Goal: Complete application form

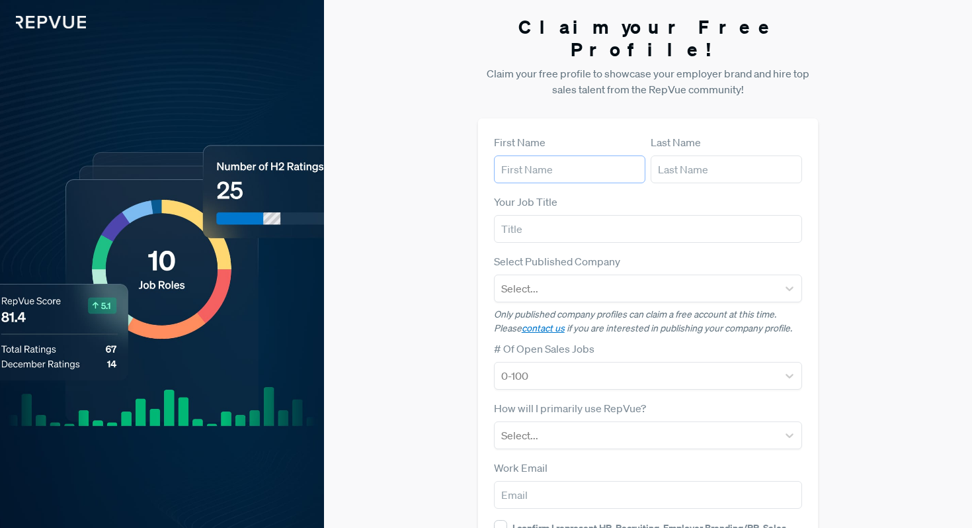
click at [556, 155] on input "text" at bounding box center [569, 169] width 151 height 28
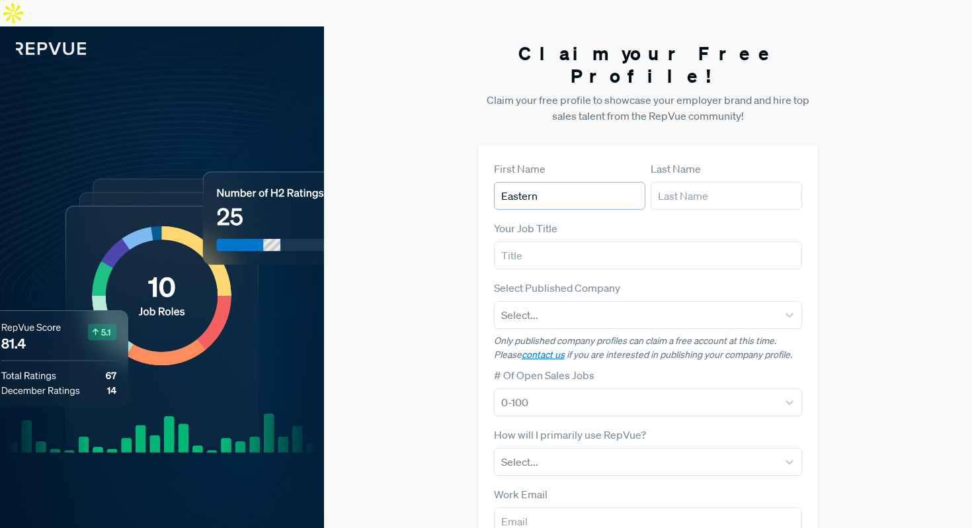
type input "Eastern"
click at [697, 182] on input "text" at bounding box center [726, 196] width 151 height 28
type input "Financial Partners"
click at [612, 241] on input "text" at bounding box center [648, 255] width 309 height 28
type input "NA"
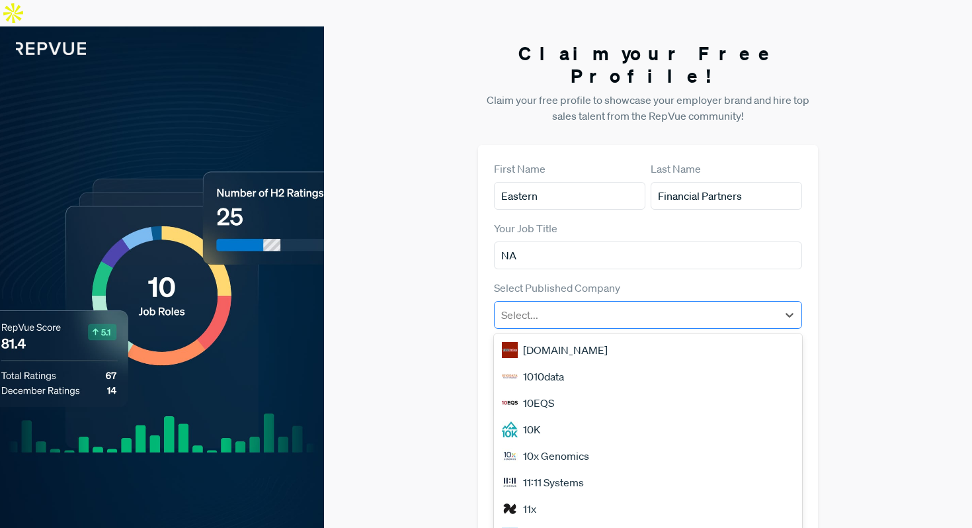
click at [583, 306] on div at bounding box center [636, 315] width 271 height 19
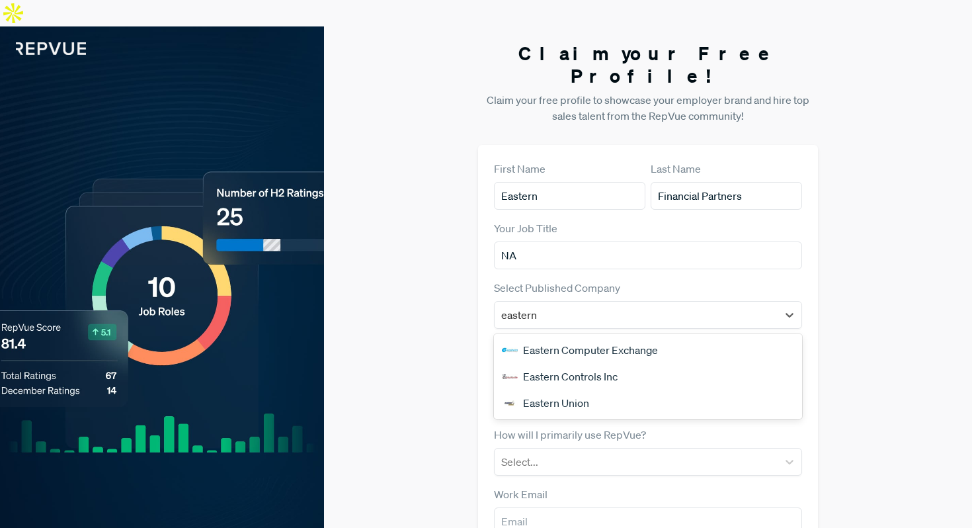
type input "eastern"
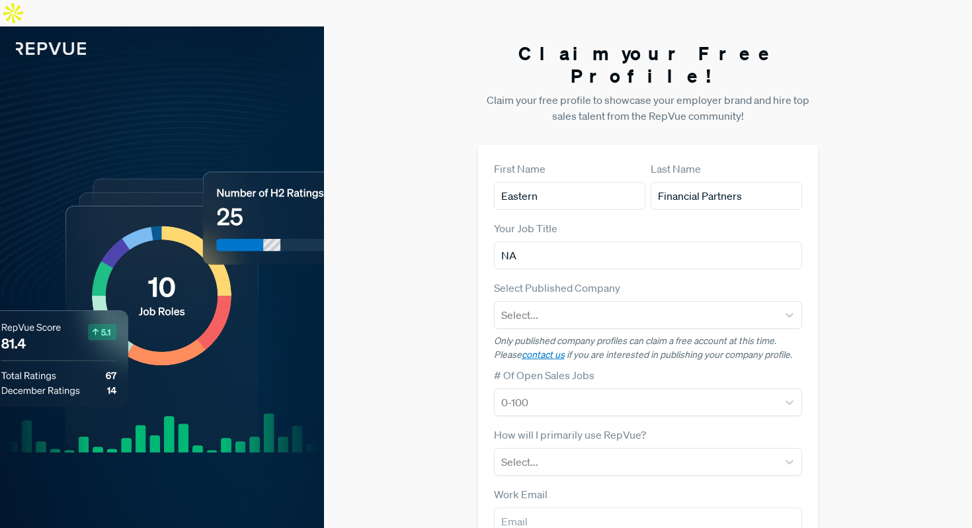
click at [435, 310] on div "Claim your Free Profile! Claim your free profile to showcase your employer bran…" at bounding box center [648, 359] width 648 height 666
click at [524, 393] on div at bounding box center [636, 402] width 271 height 19
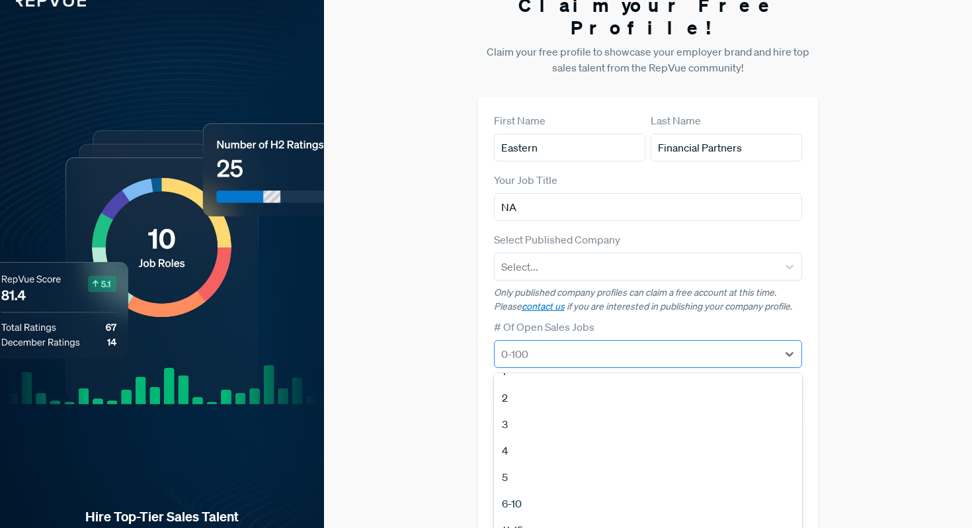
scroll to position [21, 0]
click at [454, 318] on div "Claim your Free Profile! Claim your free profile to showcase your employer bran…" at bounding box center [648, 311] width 648 height 666
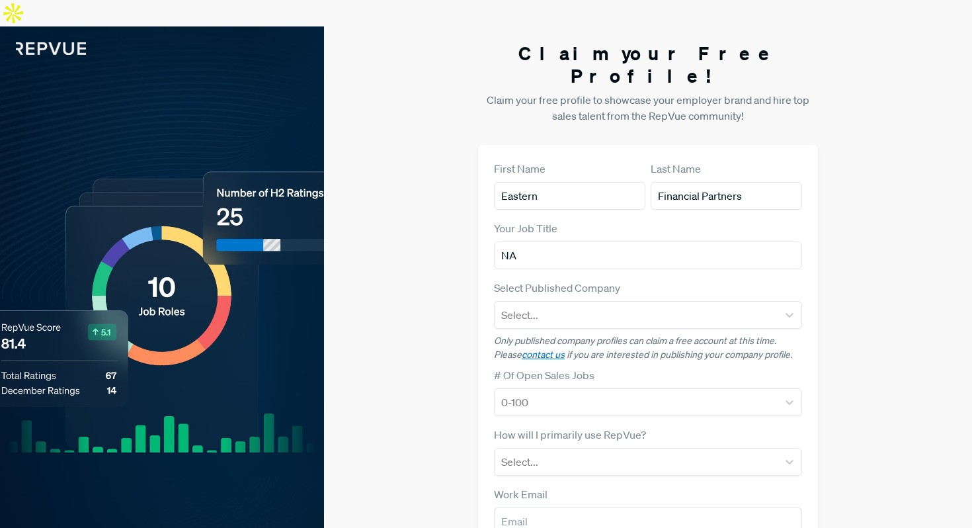
scroll to position [115, 0]
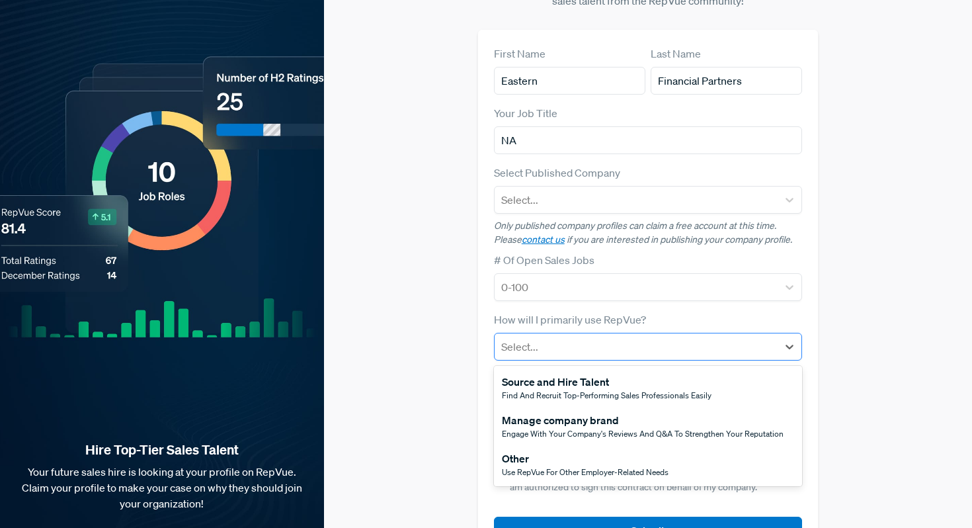
click at [560, 337] on div at bounding box center [636, 346] width 271 height 19
click at [566, 390] on div "Find and recruit top-performing sales professionals easily" at bounding box center [607, 396] width 210 height 12
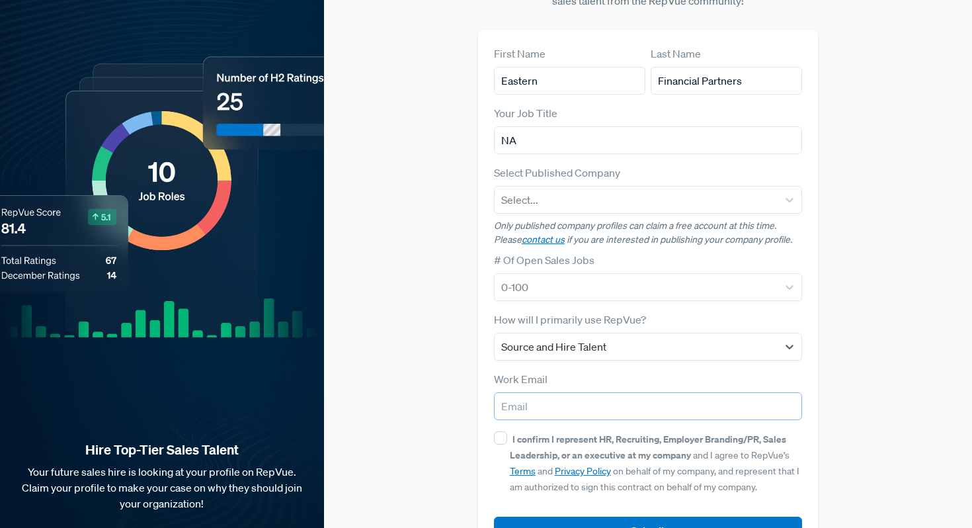
click at [537, 392] on input "email" at bounding box center [648, 406] width 309 height 28
type input "hr@easternfinancialpartners.com"
click at [497, 431] on input "I confirm I represent HR, Recruiting, Employer Branding/PR, Sales Leadership, o…" at bounding box center [500, 437] width 13 height 13
checkbox input "true"
click at [521, 517] on button "Submit" at bounding box center [648, 531] width 309 height 28
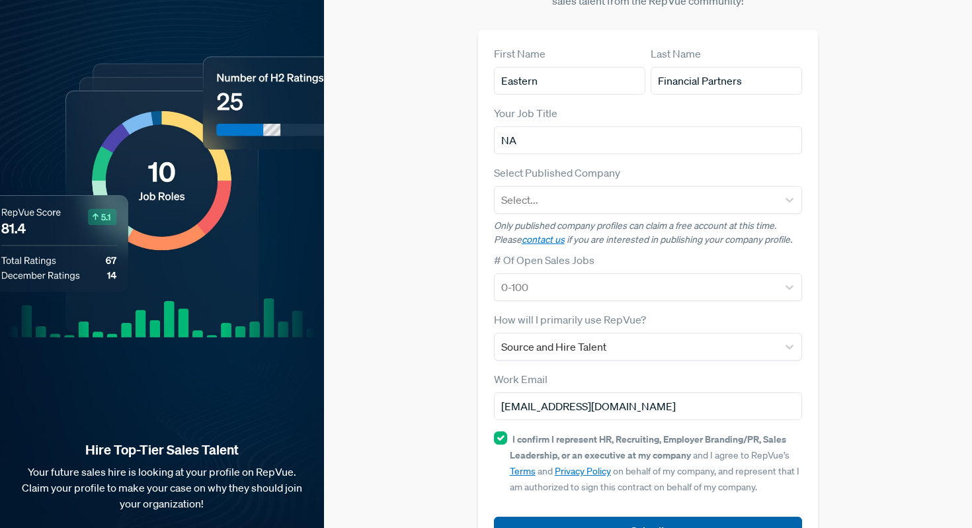
scroll to position [134, 0]
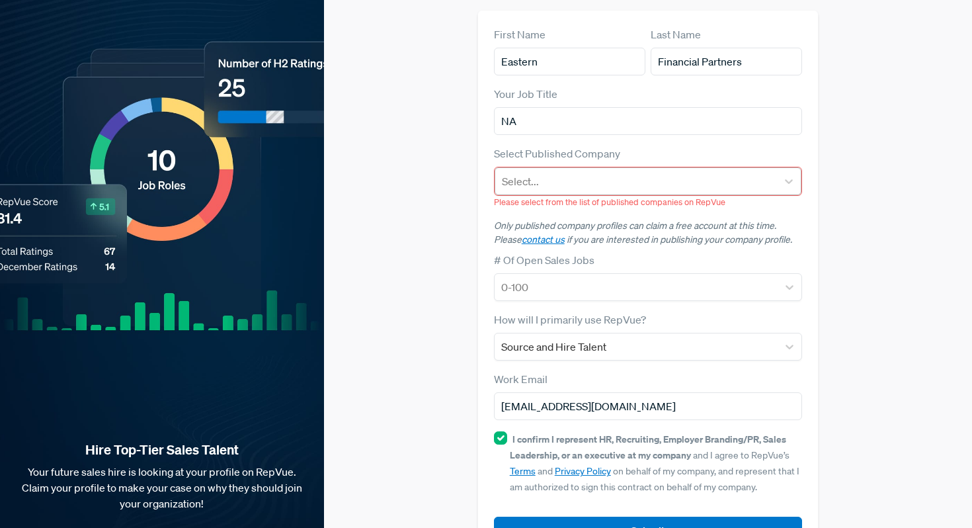
click at [578, 172] on div at bounding box center [636, 181] width 269 height 19
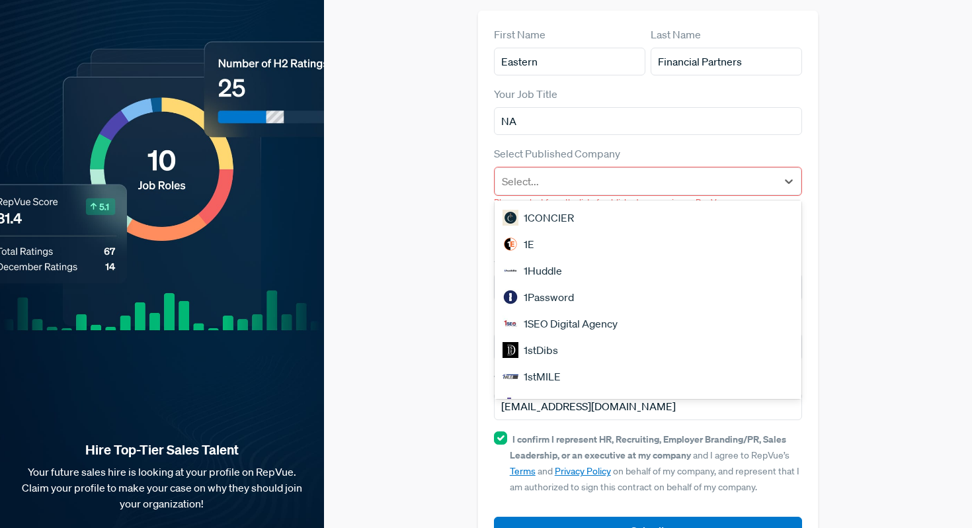
scroll to position [0, 0]
click at [451, 257] on div "Claim your Free Profile! Claim your free profile to showcase your employer bran…" at bounding box center [648, 234] width 648 height 685
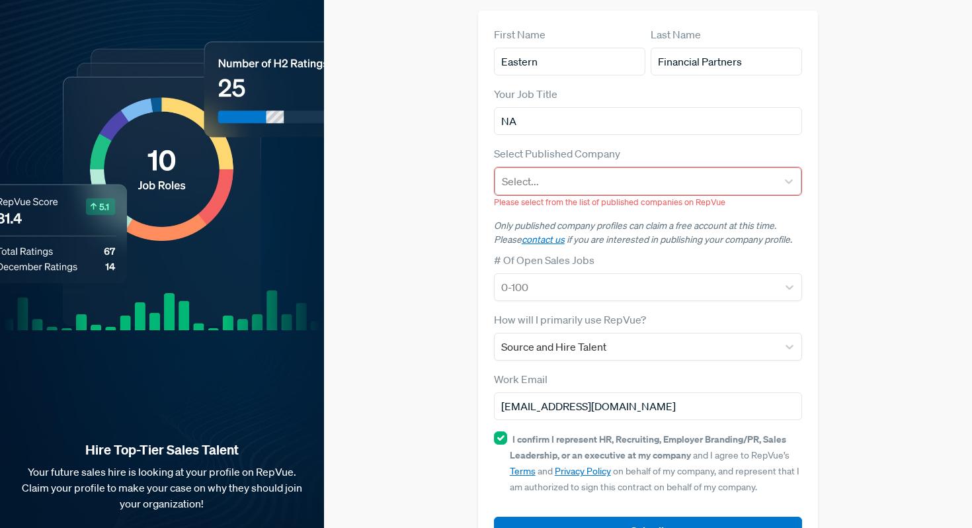
click at [570, 172] on div at bounding box center [636, 181] width 269 height 19
click at [451, 258] on div "Claim your Free Profile! Claim your free profile to showcase your employer bran…" at bounding box center [648, 234] width 648 height 685
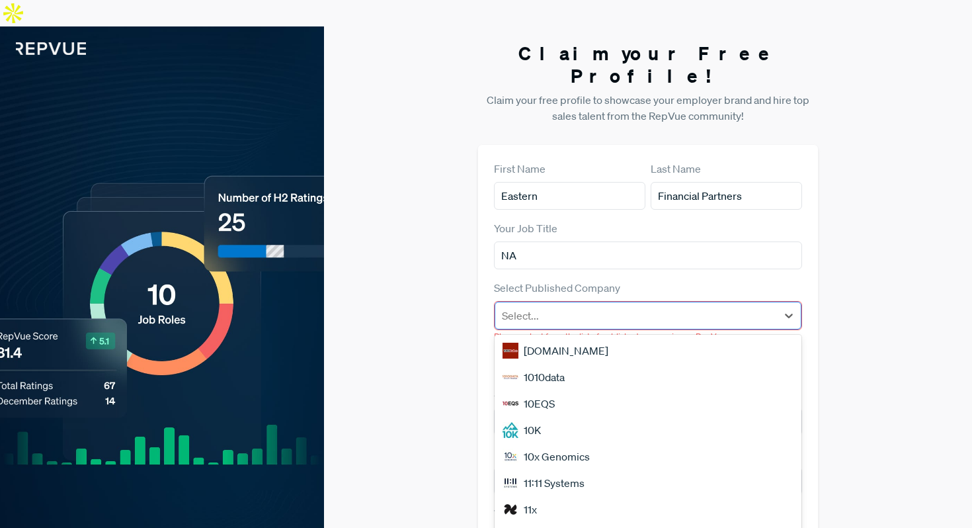
click at [568, 306] on div at bounding box center [636, 315] width 269 height 19
click at [564, 337] on div "1000Bulbs.com" at bounding box center [649, 350] width 308 height 26
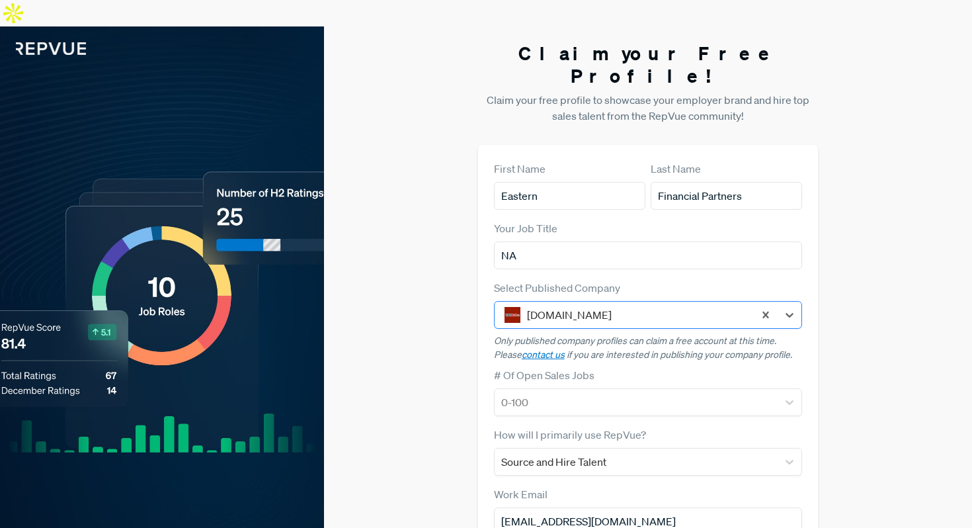
click at [570, 306] on div at bounding box center [637, 315] width 221 height 19
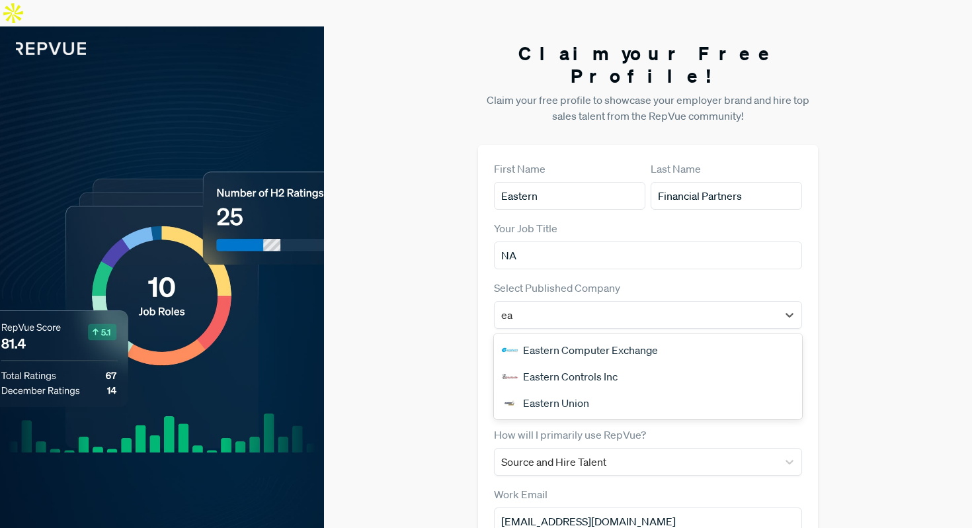
type input "e"
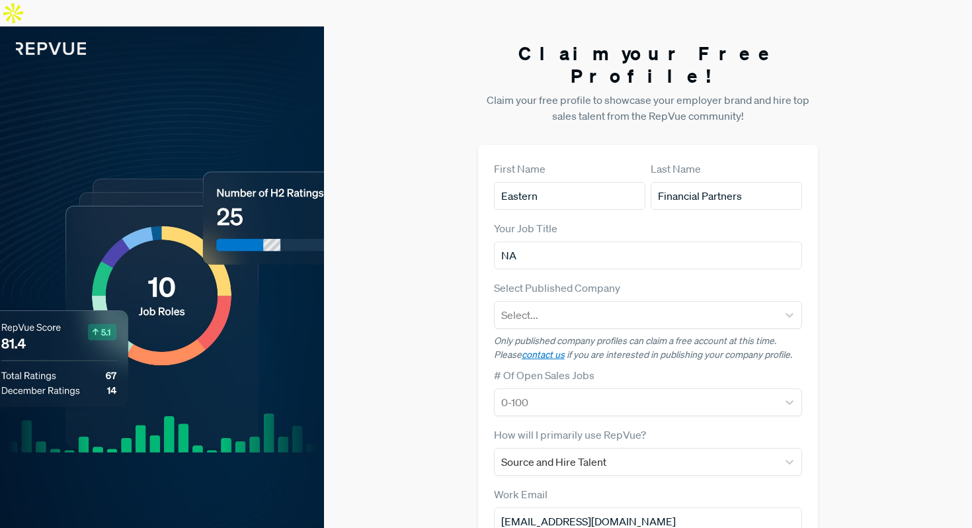
click at [397, 322] on div "Claim your Free Profile! Claim your free profile to showcase your employer bran…" at bounding box center [648, 359] width 648 height 666
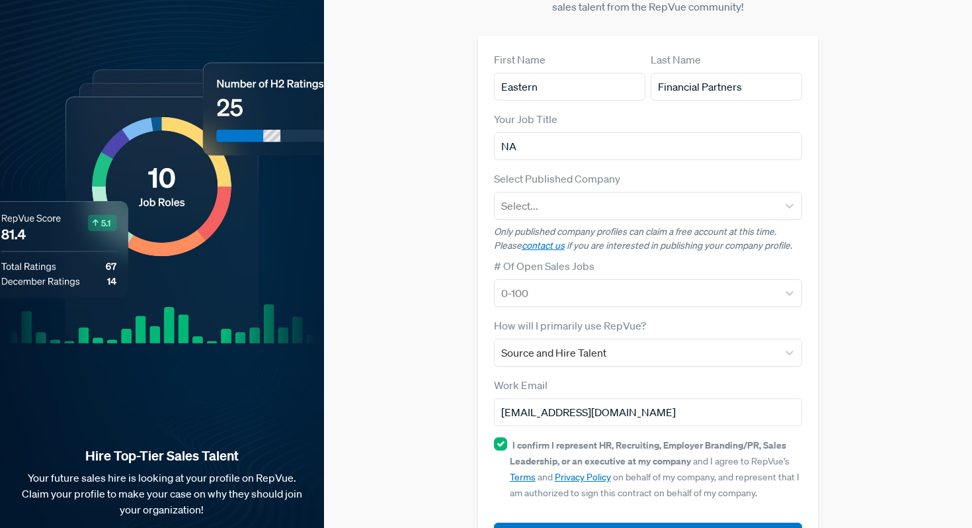
scroll to position [108, 0]
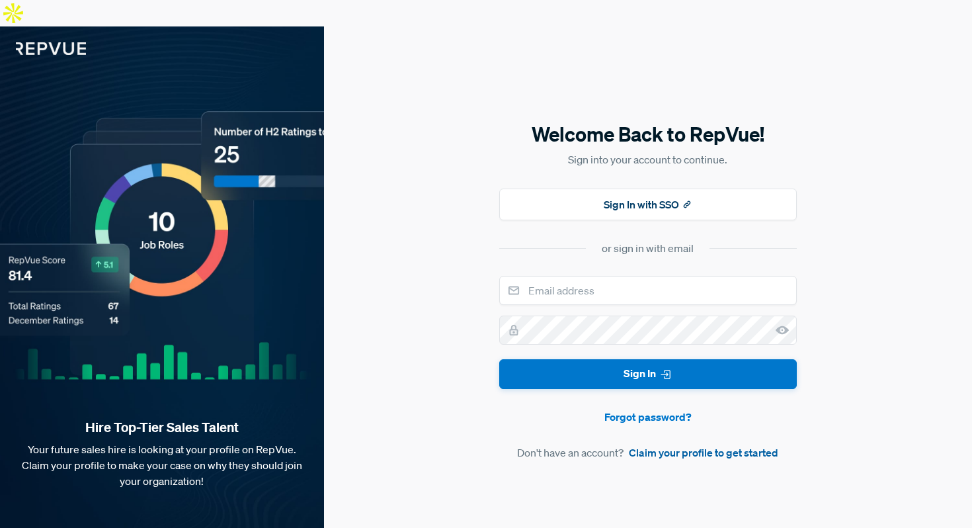
click at [669, 445] on link "Claim your profile to get started" at bounding box center [704, 453] width 150 height 16
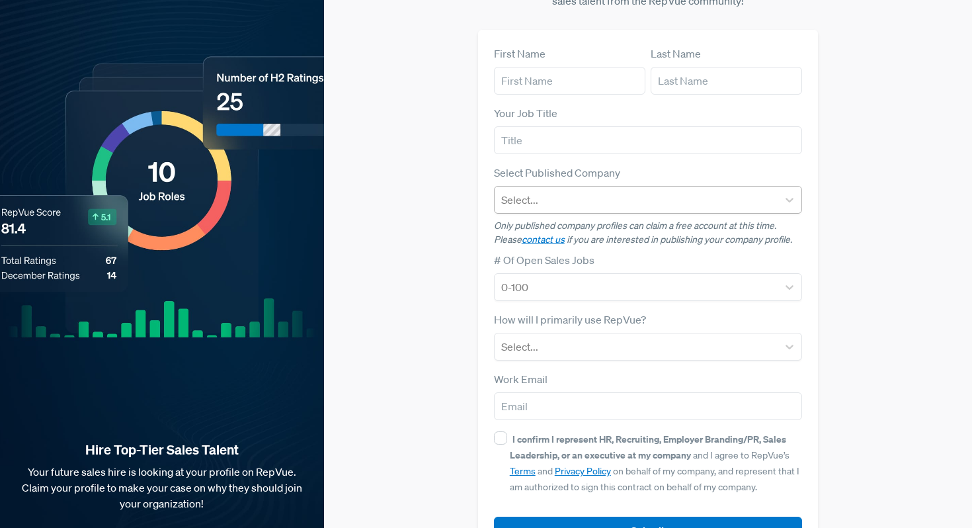
scroll to position [114, 0]
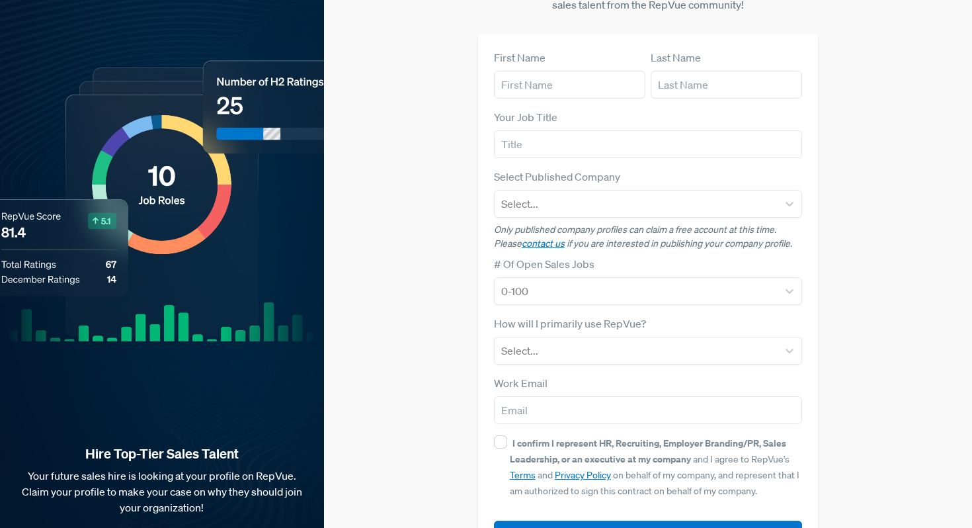
scroll to position [114, 0]
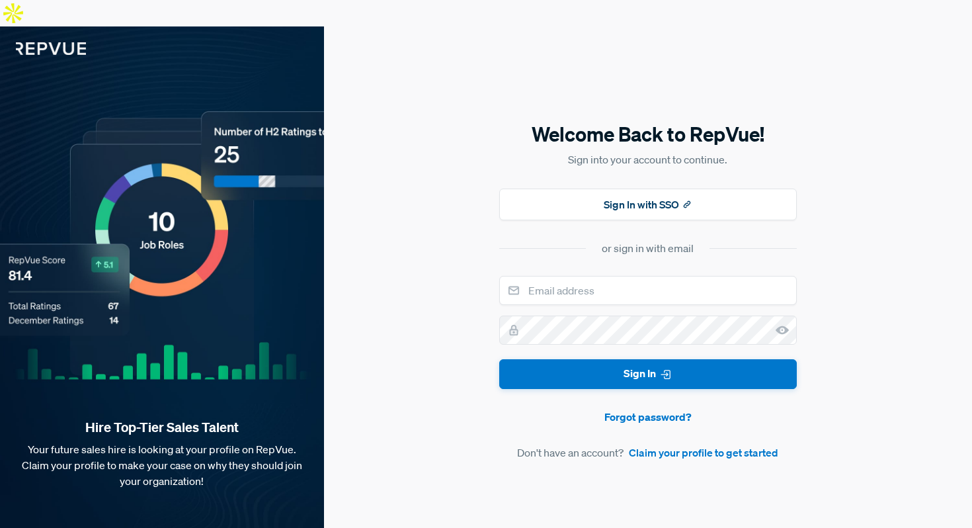
drag, startPoint x: 664, startPoint y: 429, endPoint x: 613, endPoint y: 5, distance: 426.4
